Goal: Task Accomplishment & Management: Manage account settings

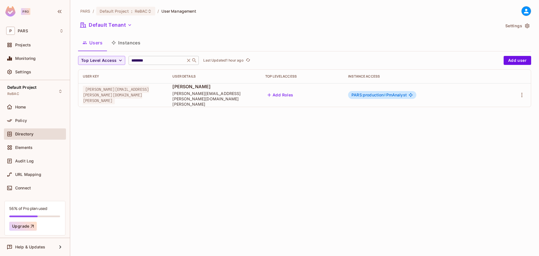
click at [191, 60] on icon at bounding box center [188, 60] width 3 height 3
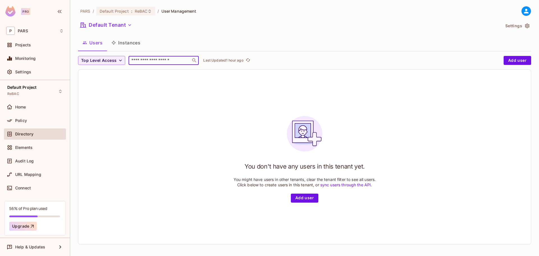
click at [137, 63] on input "text" at bounding box center [159, 61] width 59 height 6
click at [119, 62] on icon "button" at bounding box center [121, 61] width 6 height 6
click at [156, 106] on div at bounding box center [269, 128] width 539 height 256
click at [21, 109] on span "Home" at bounding box center [20, 107] width 11 height 4
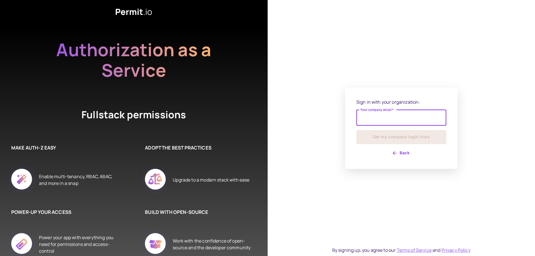
click at [387, 120] on input "Your company email   *" at bounding box center [401, 118] width 90 height 16
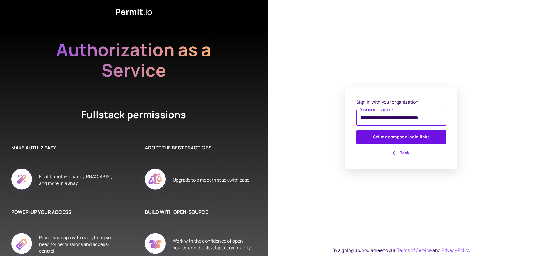
type input "**********"
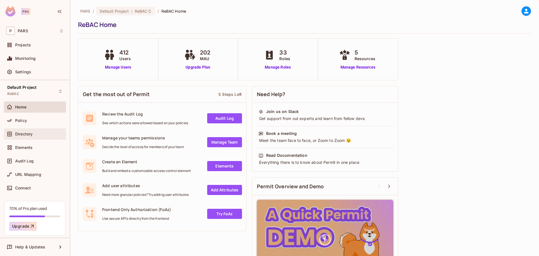
click at [28, 133] on span "Directory" at bounding box center [23, 134] width 17 height 4
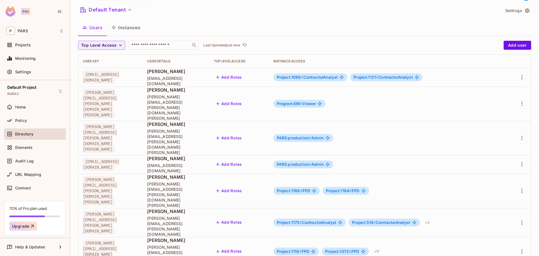
scroll to position [28, 0]
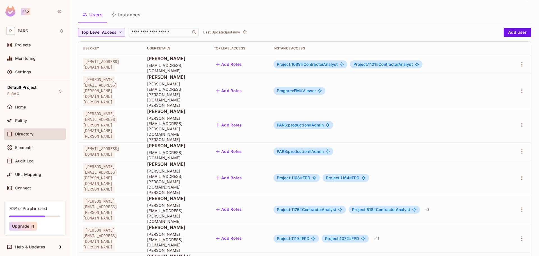
click at [432, 234] on div "Project:1119 # FPD Project:1072 # FPD + 11" at bounding box center [388, 238] width 228 height 9
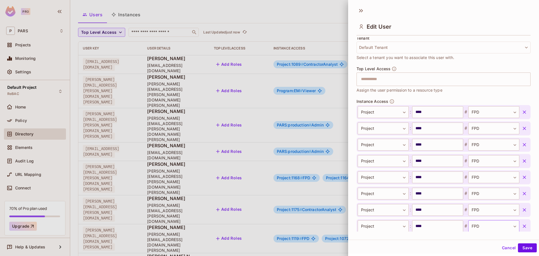
scroll to position [253, 0]
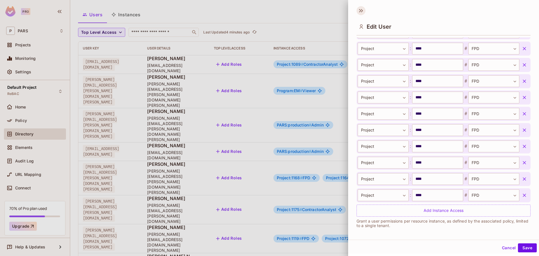
click at [361, 12] on icon at bounding box center [361, 10] width 9 height 9
